Goal: Check status: Check status

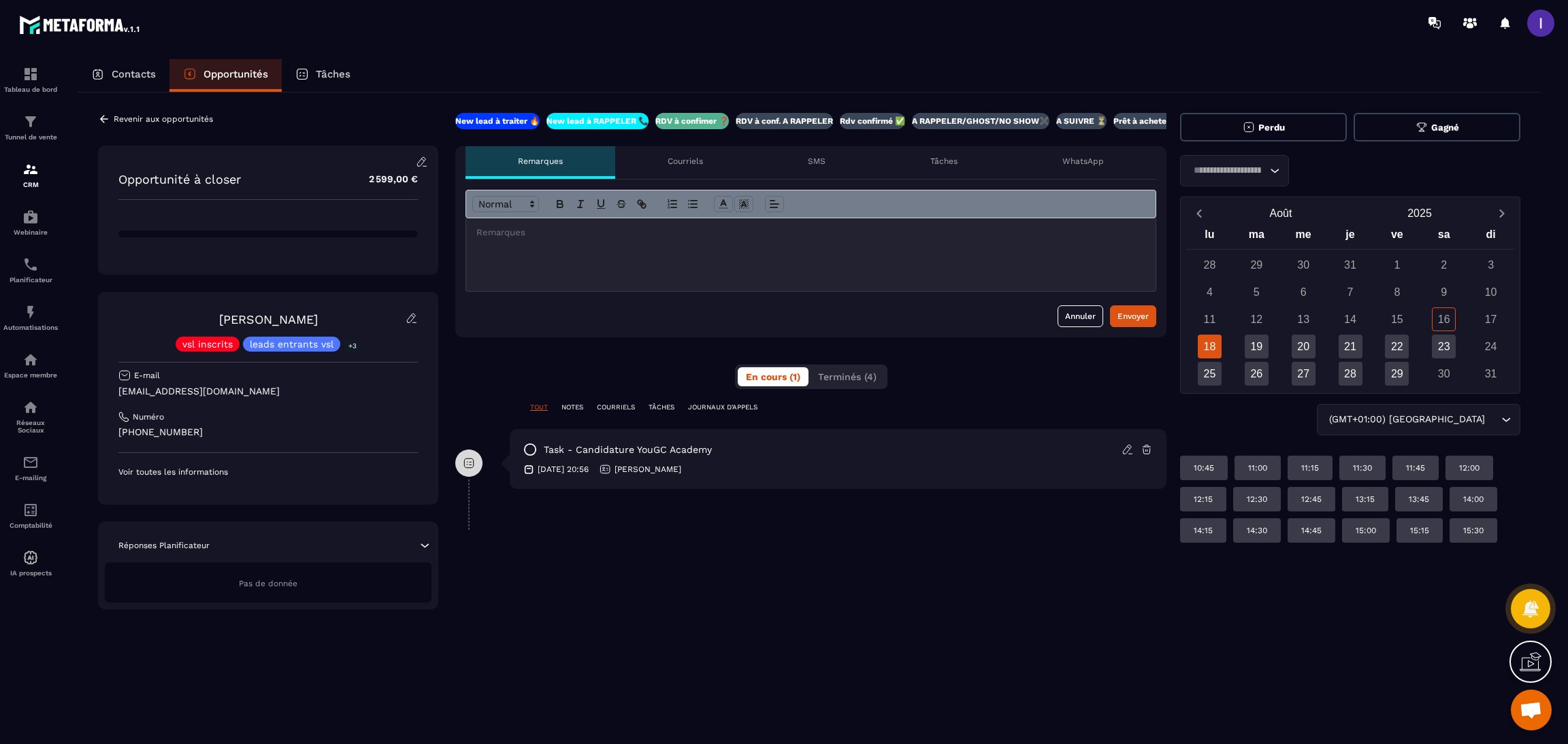
click at [1226, 177] on input "Search for option" at bounding box center [1228, 171] width 78 height 15
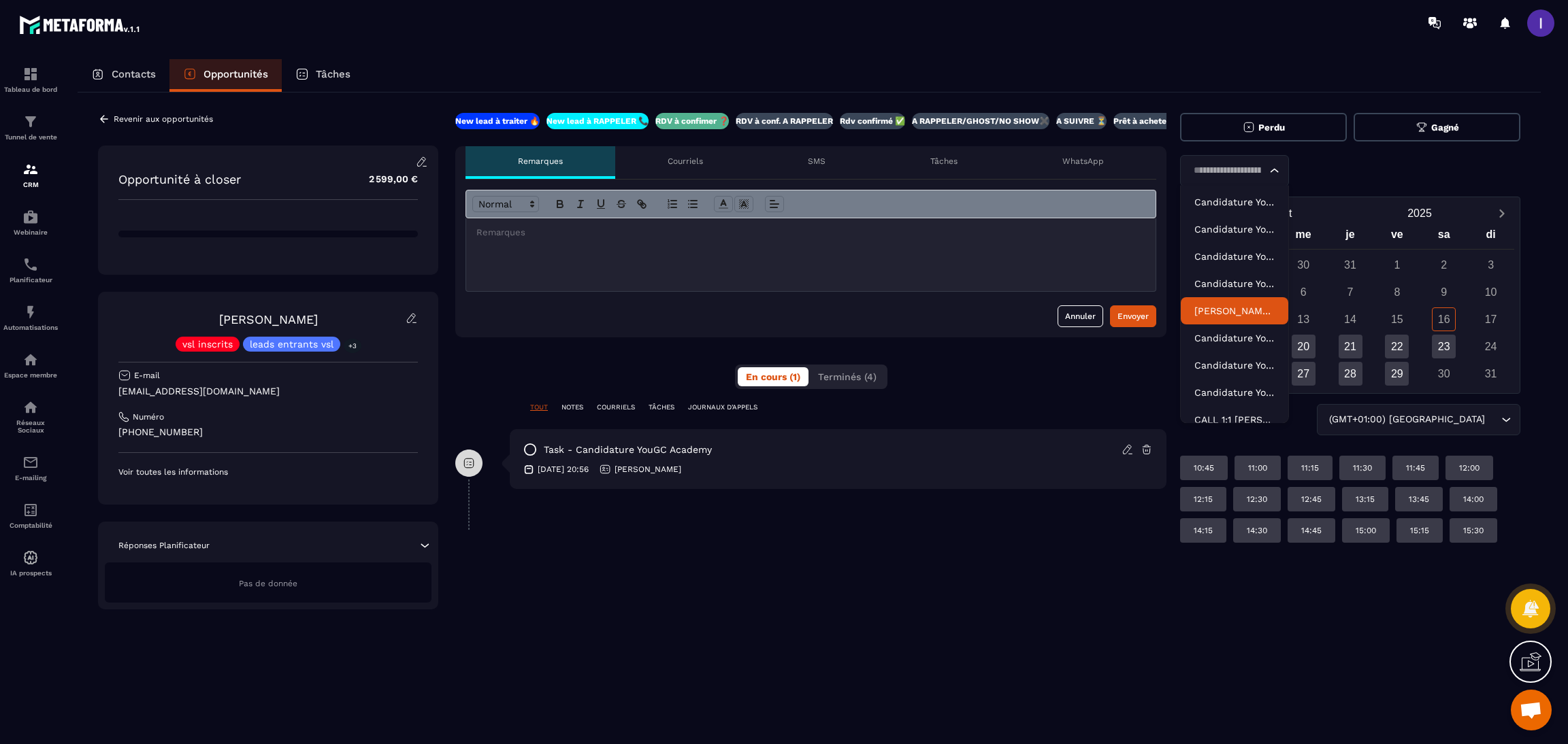
click at [1234, 305] on p "[PERSON_NAME] - Candidature YouGC Academy - R1 Reprogrammé" at bounding box center [1235, 311] width 80 height 14
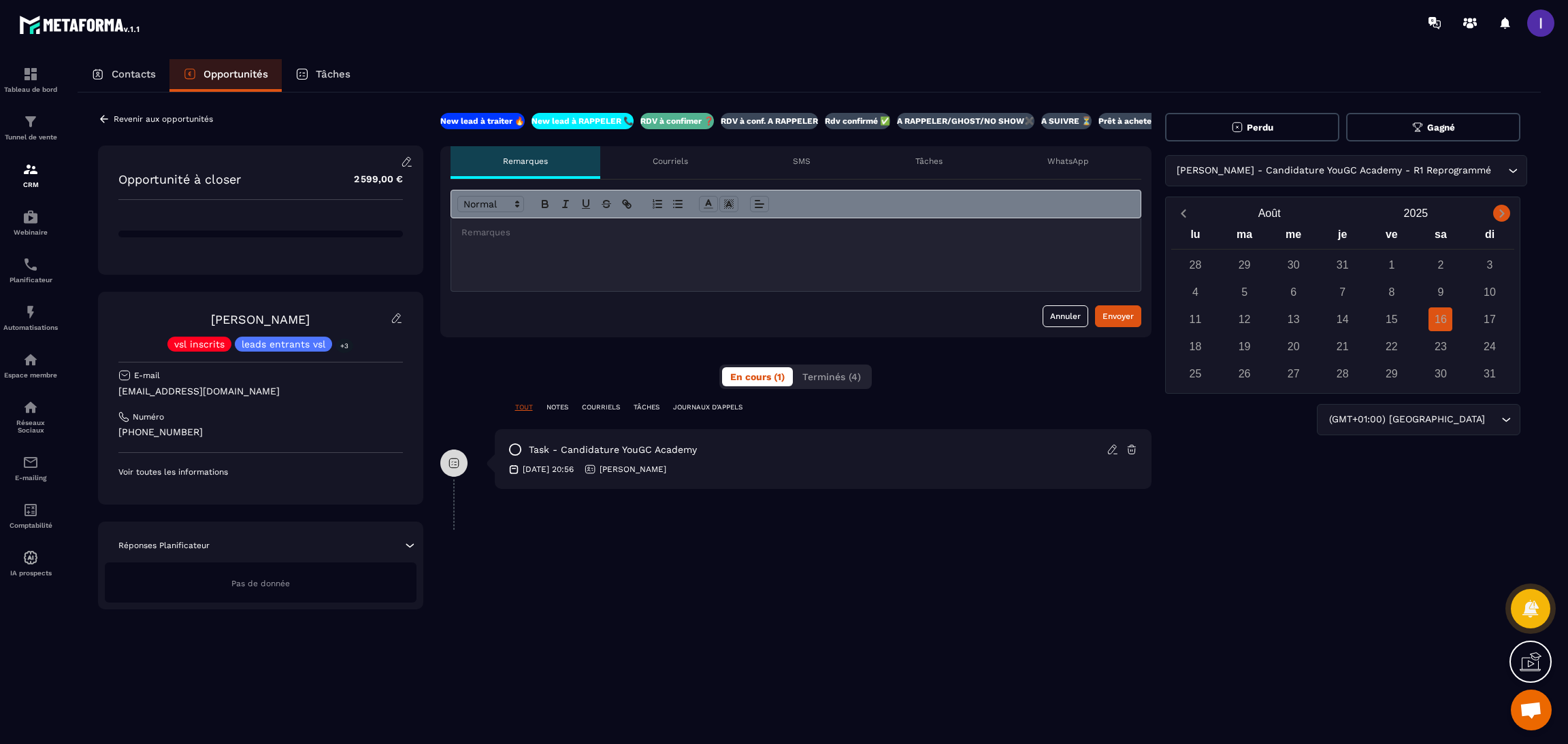
click at [1501, 208] on icon "Next month" at bounding box center [1503, 214] width 14 height 14
click at [1190, 208] on icon "Previous month" at bounding box center [1183, 214] width 14 height 14
click at [1490, 219] on button "Next month" at bounding box center [1502, 213] width 25 height 18
click at [1196, 213] on button "Previous month" at bounding box center [1183, 213] width 25 height 18
click at [1190, 213] on icon "Previous month" at bounding box center [1183, 214] width 14 height 14
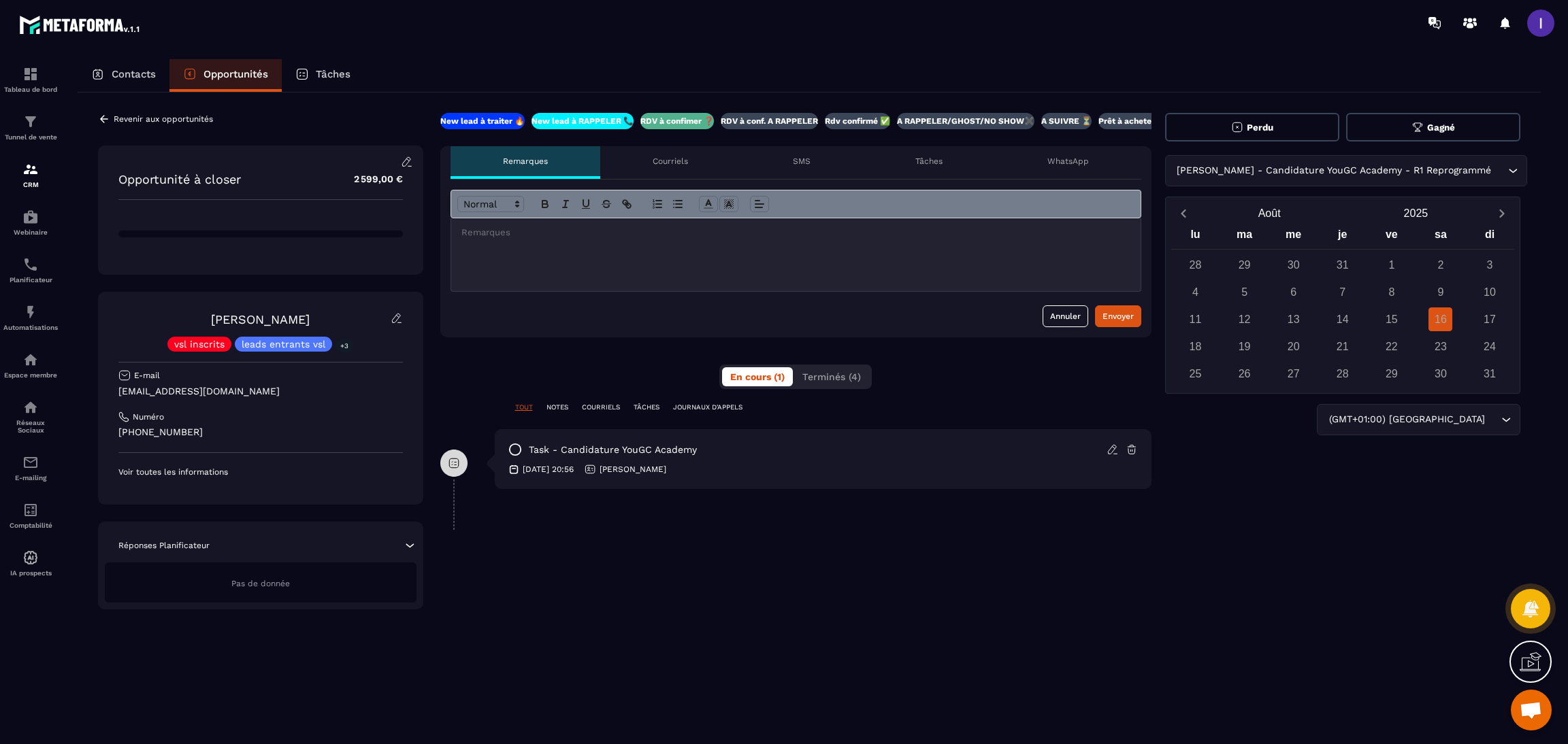
click at [1438, 161] on div "[PERSON_NAME] - Candidature YouGC Academy - R1 Reprogrammé Loading..." at bounding box center [1343, 171] width 356 height 31
click at [39, 357] on div "Espace membre" at bounding box center [31, 365] width 55 height 27
